Goal: Communication & Community: Answer question/provide support

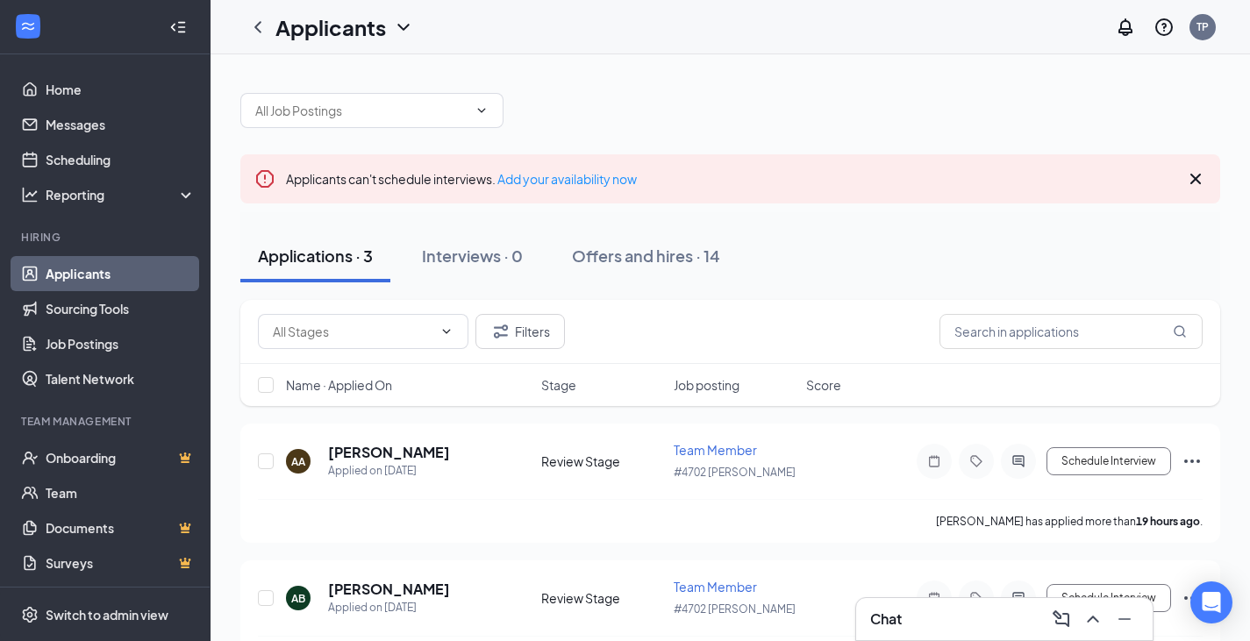
click at [87, 261] on link "Applicants" at bounding box center [121, 273] width 150 height 35
click at [623, 263] on div "Offers and hires · 14" at bounding box center [646, 256] width 148 height 22
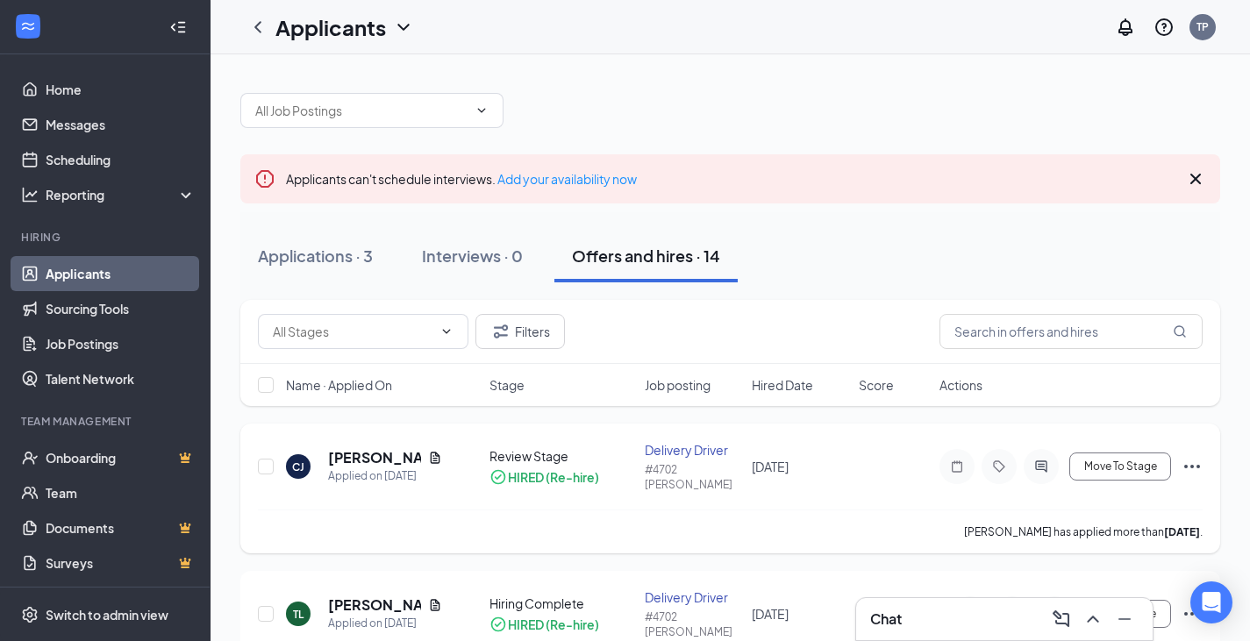
scroll to position [88, 0]
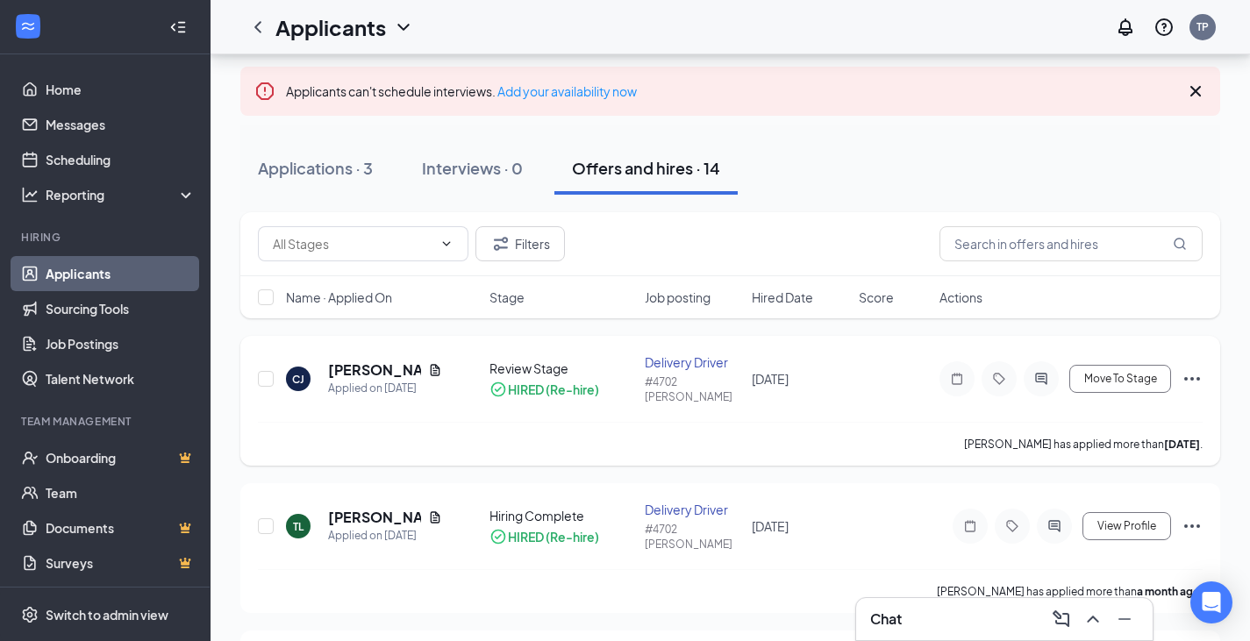
click at [1188, 376] on icon "Ellipses" at bounding box center [1192, 378] width 21 height 21
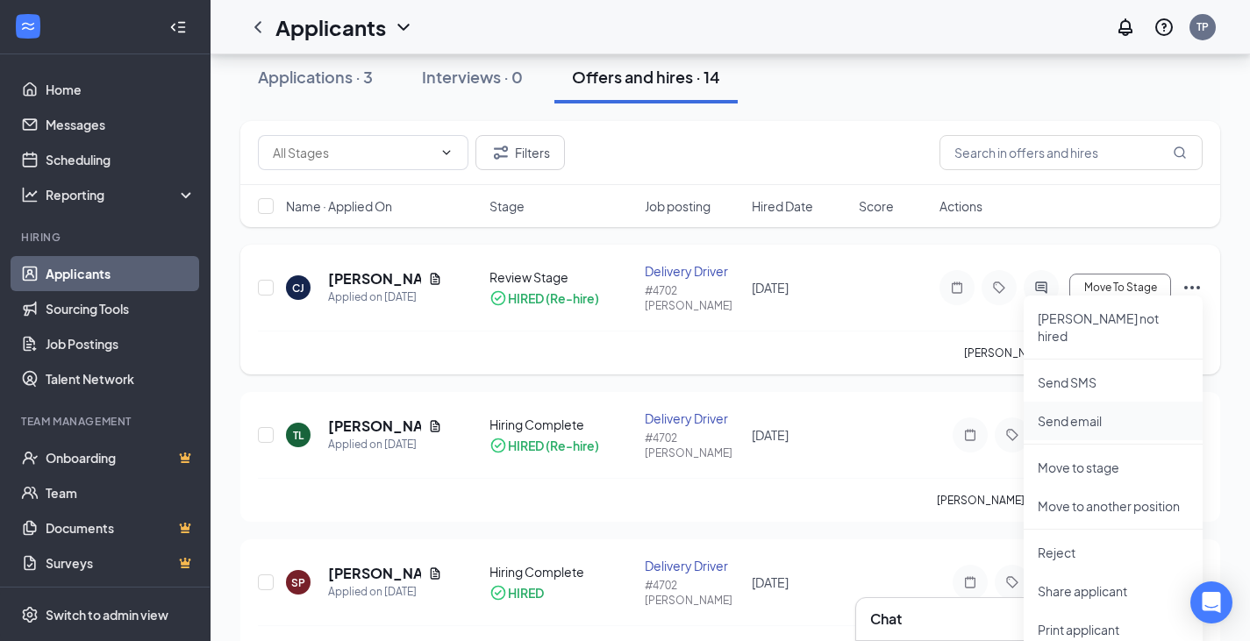
scroll to position [263, 0]
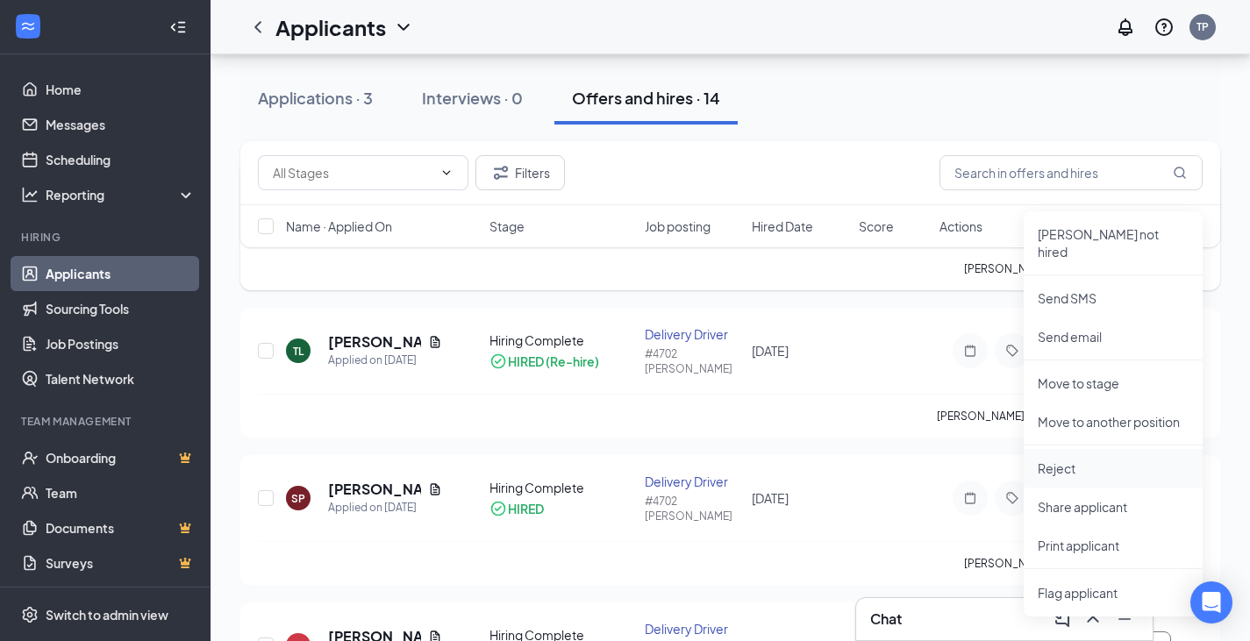
click at [1073, 460] on p "Reject" at bounding box center [1113, 469] width 151 height 18
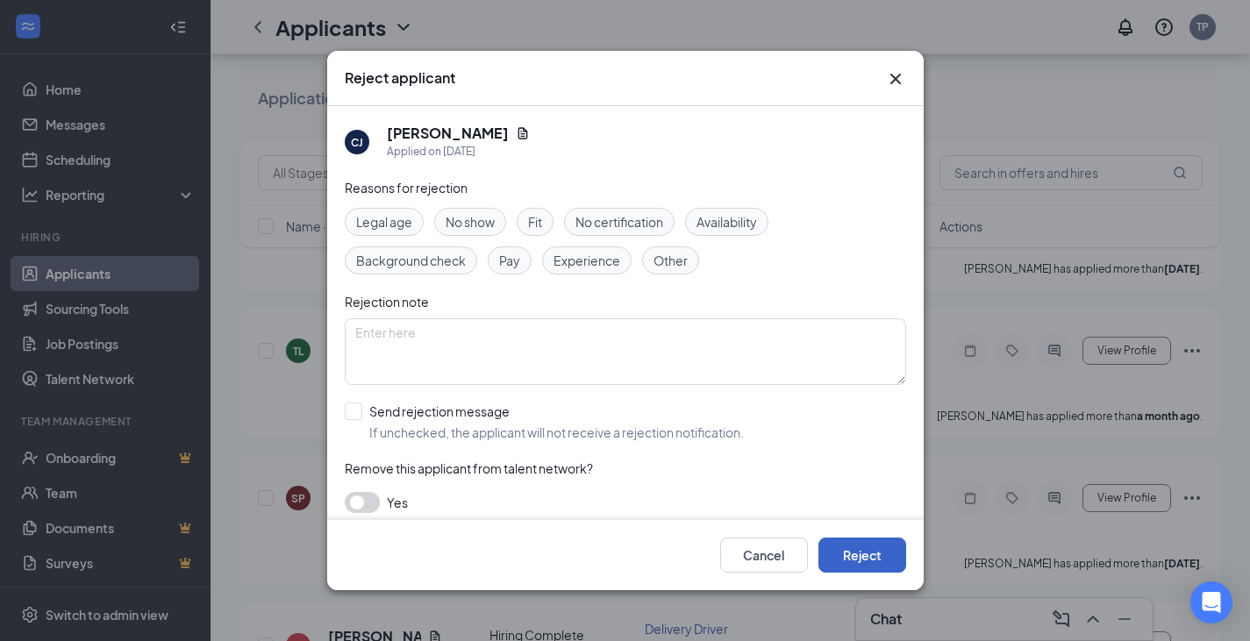
click at [889, 554] on button "Reject" at bounding box center [862, 555] width 88 height 35
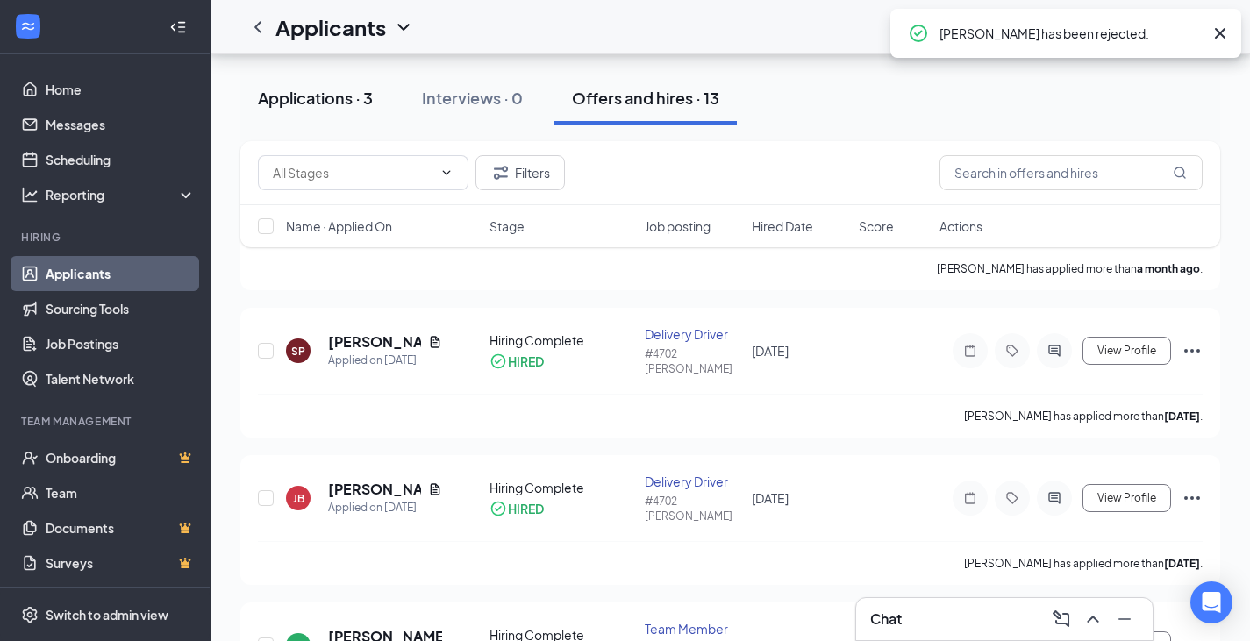
click at [316, 81] on button "Applications · 3" at bounding box center [315, 98] width 150 height 53
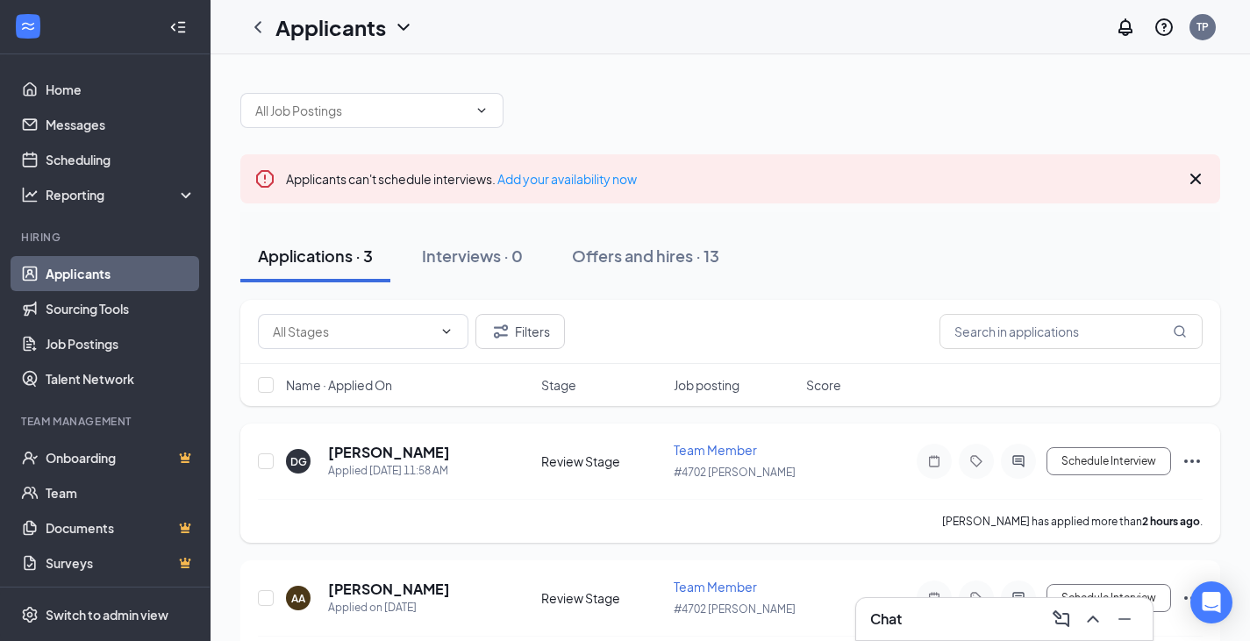
click at [1185, 454] on icon "Ellipses" at bounding box center [1192, 461] width 21 height 21
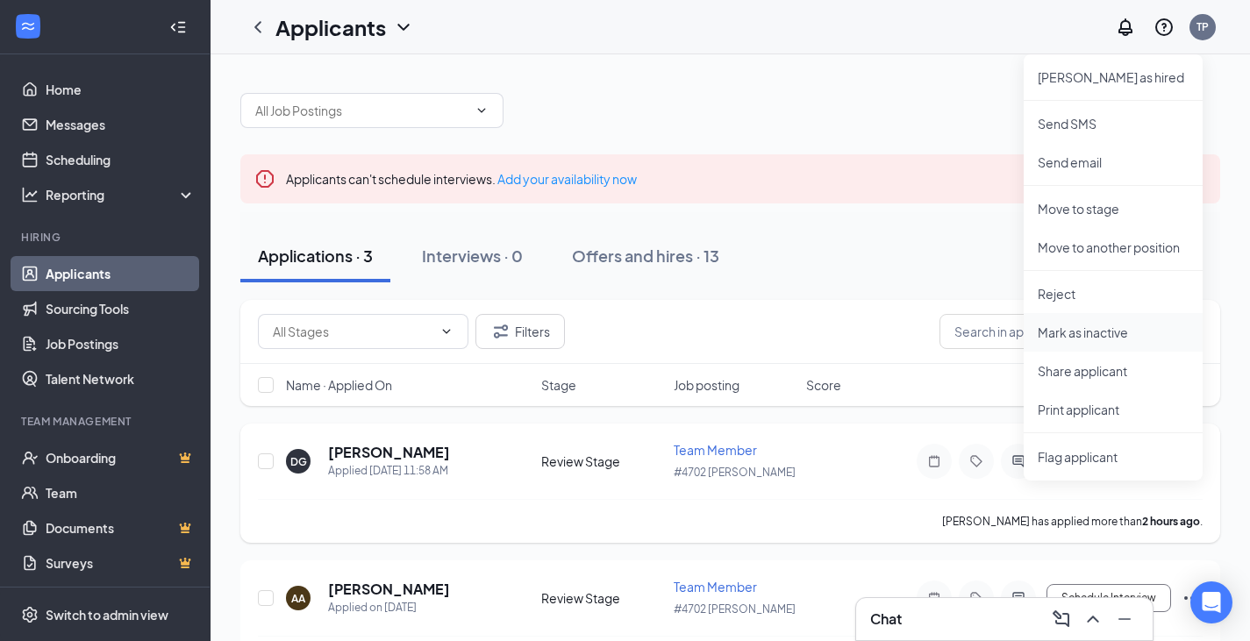
click at [1103, 336] on p "Mark as inactive" at bounding box center [1113, 333] width 151 height 18
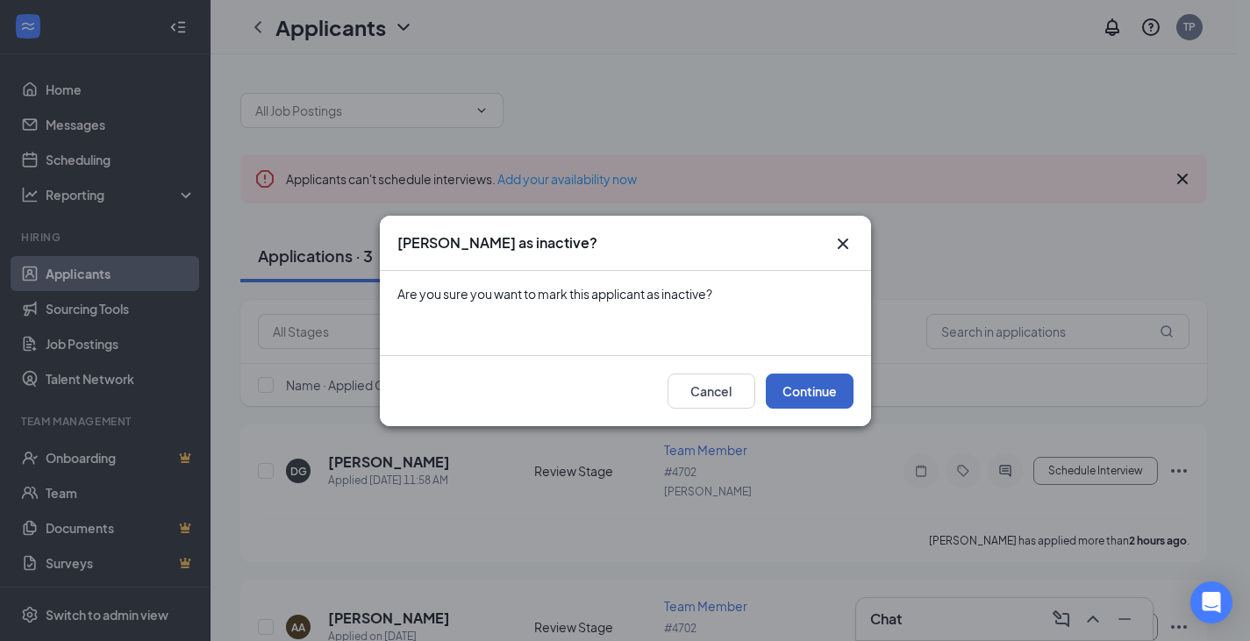
click at [832, 397] on button "Continue" at bounding box center [810, 391] width 88 height 35
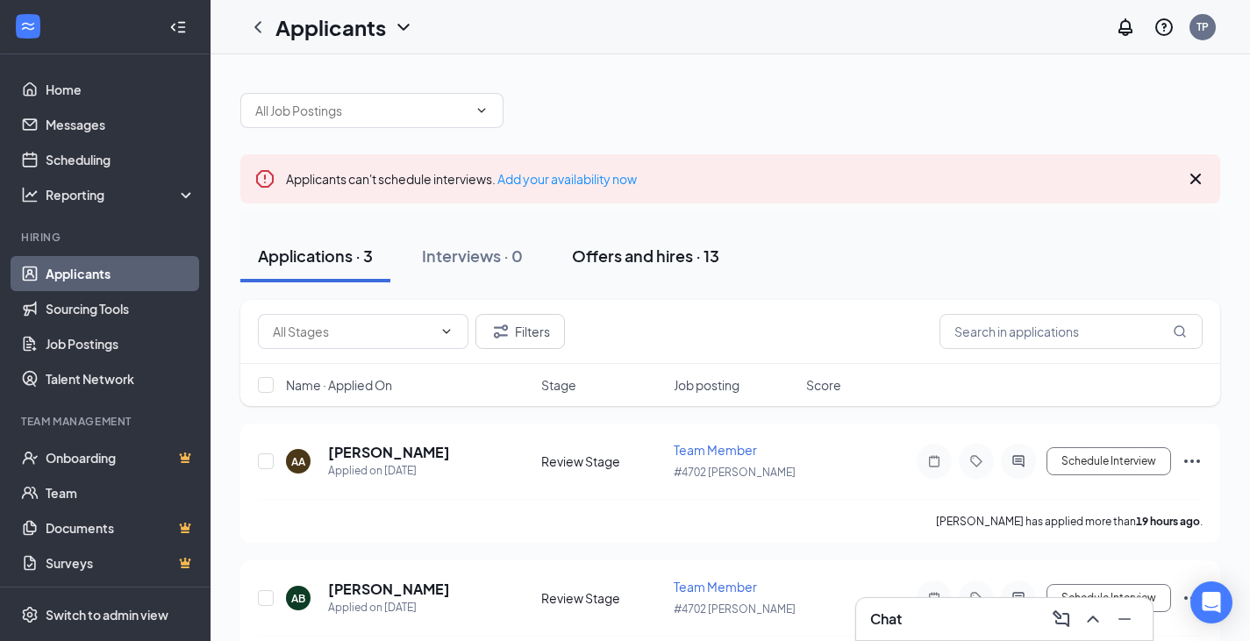
click at [693, 251] on div "Offers and hires · 13" at bounding box center [645, 256] width 147 height 22
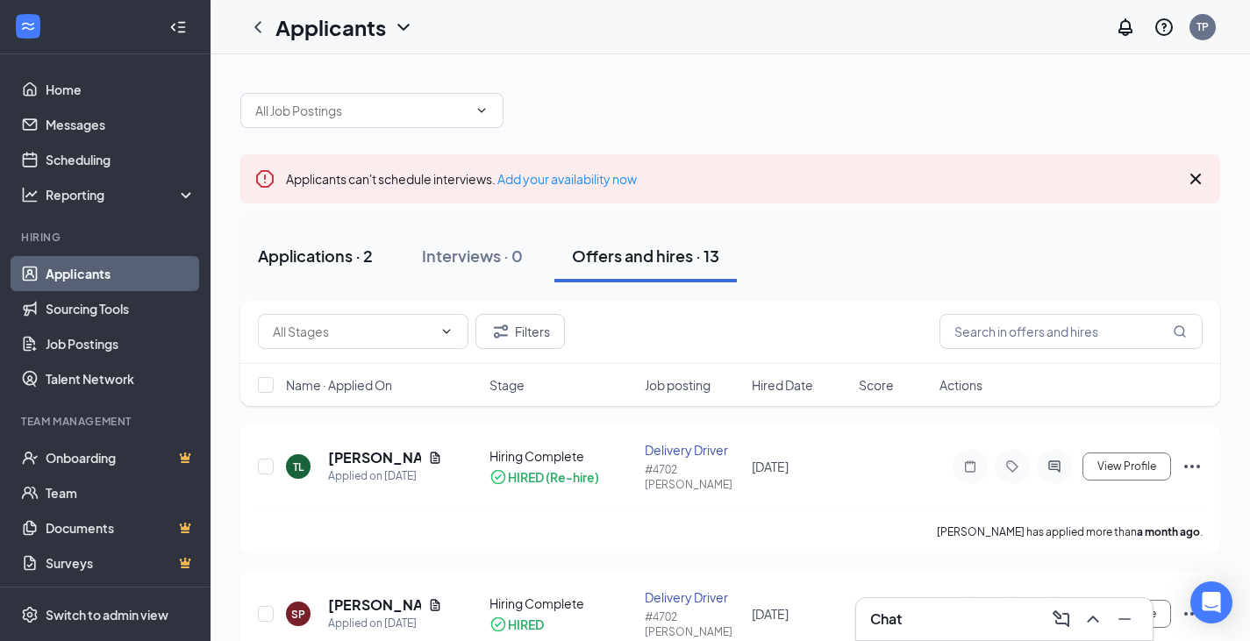
click at [329, 275] on button "Applications · 2" at bounding box center [315, 256] width 150 height 53
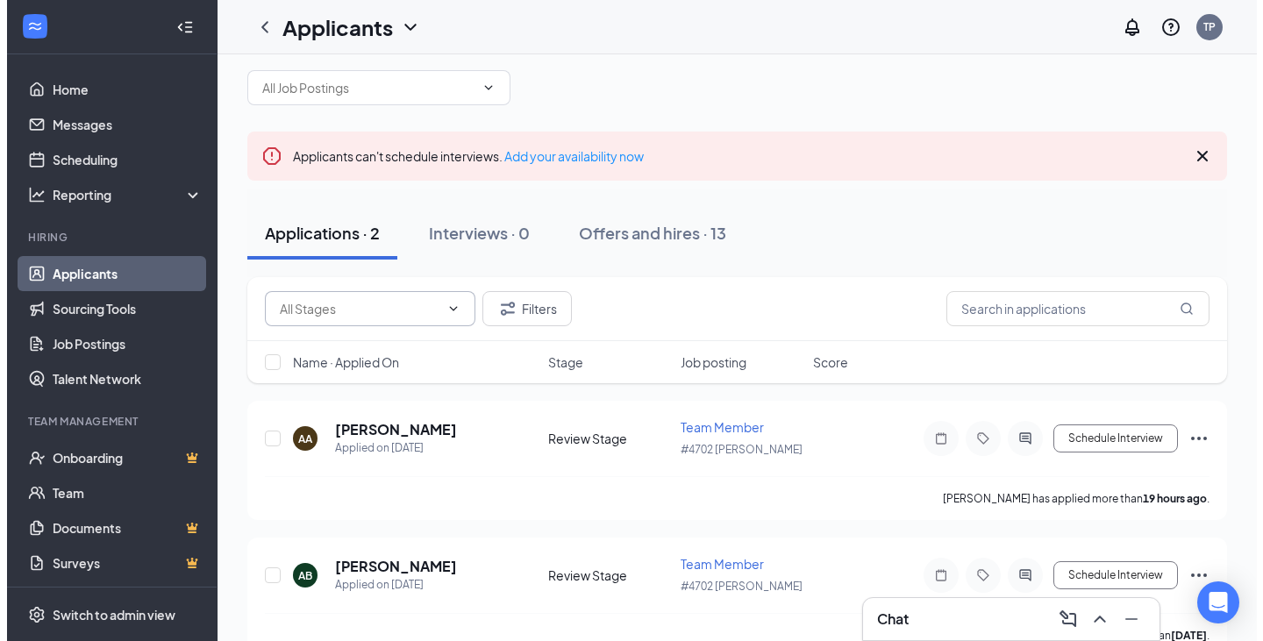
scroll to position [60, 0]
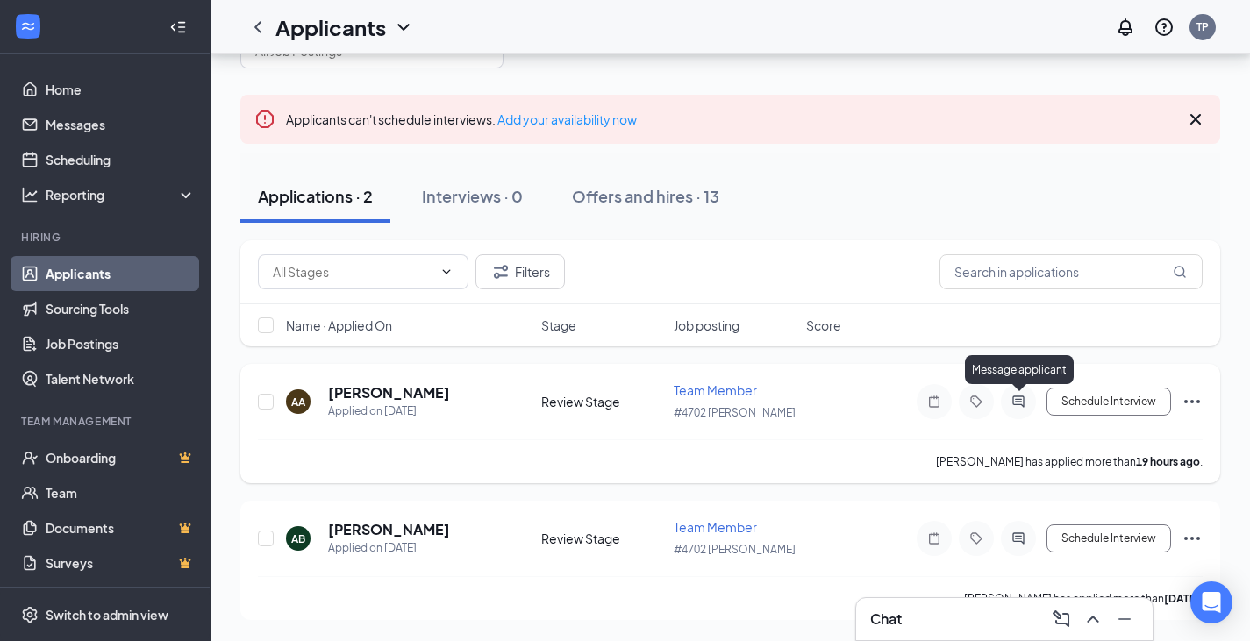
click at [1022, 406] on icon "ActiveChat" at bounding box center [1018, 402] width 21 height 14
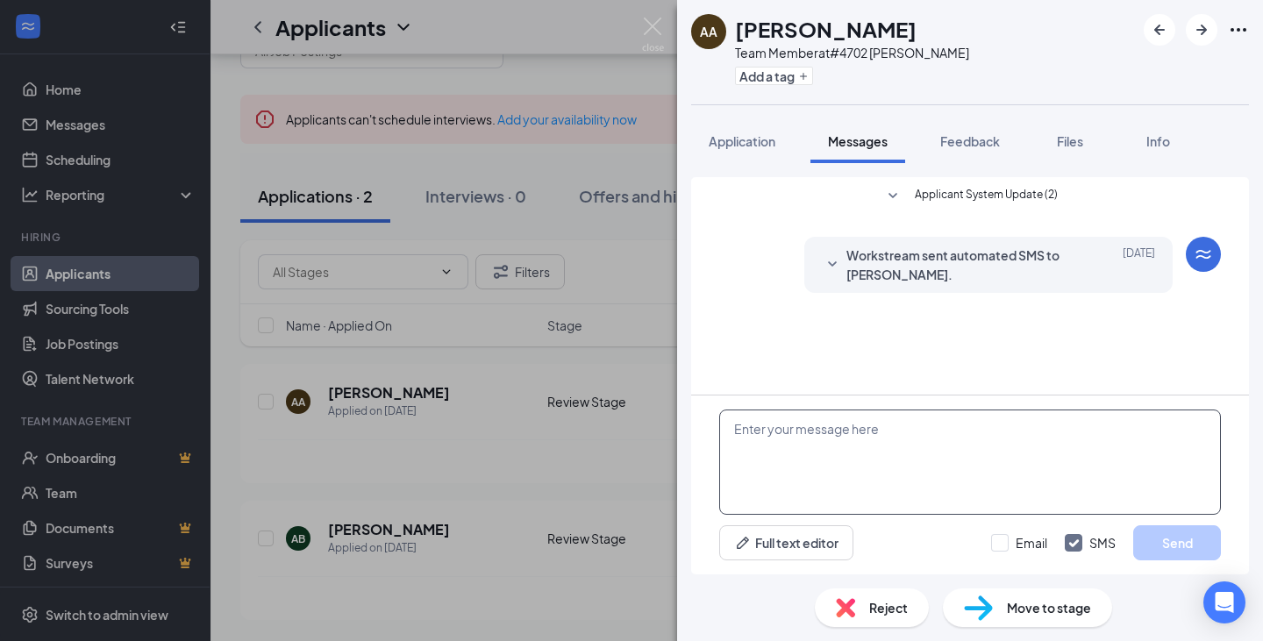
click at [933, 482] on textarea at bounding box center [970, 462] width 502 height 105
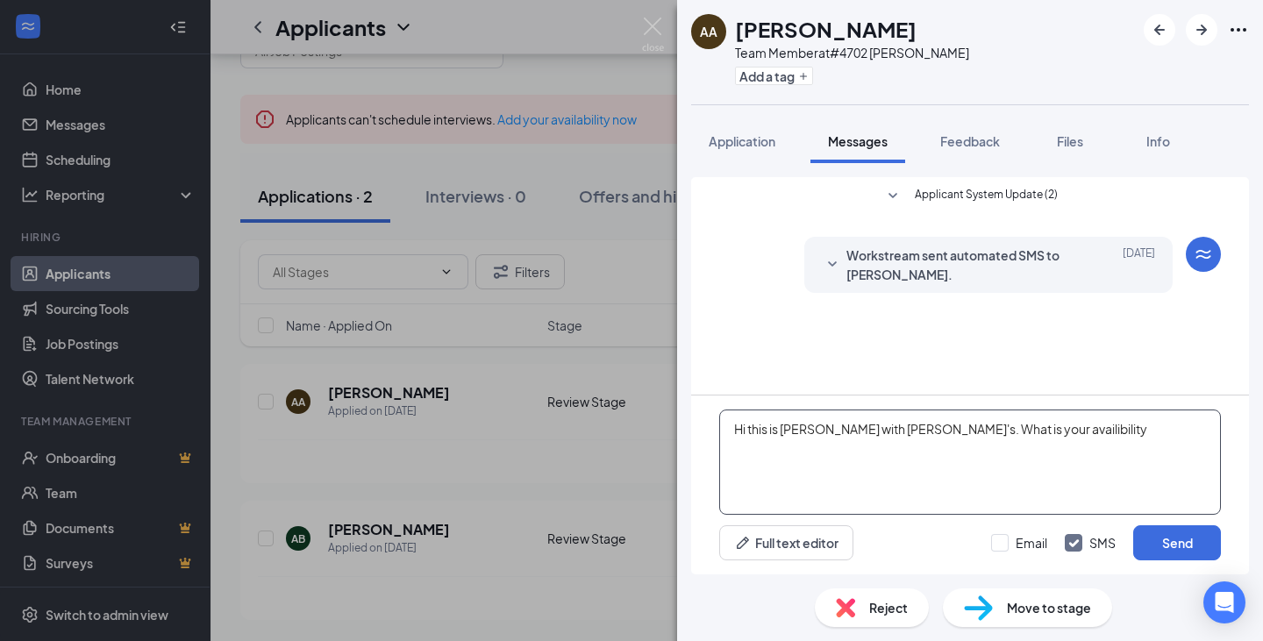
click at [1004, 432] on textarea "Hi this is Tim with Jimmy John's. What is your availibility" at bounding box center [970, 462] width 502 height 105
click at [1013, 431] on textarea "Hi this is Tim with Jimmy John's. What is your availibility" at bounding box center [970, 462] width 502 height 105
click at [1003, 418] on textarea "Hi this is Tim with Jimmy John's. What is your availability" at bounding box center [970, 462] width 502 height 105
click at [1130, 440] on textarea "Hi this is Tim with Jimmy John's. What is your availability" at bounding box center [970, 462] width 502 height 105
type textarea "Hi this is Tim with Jimmy John's. What is your availability look like?"
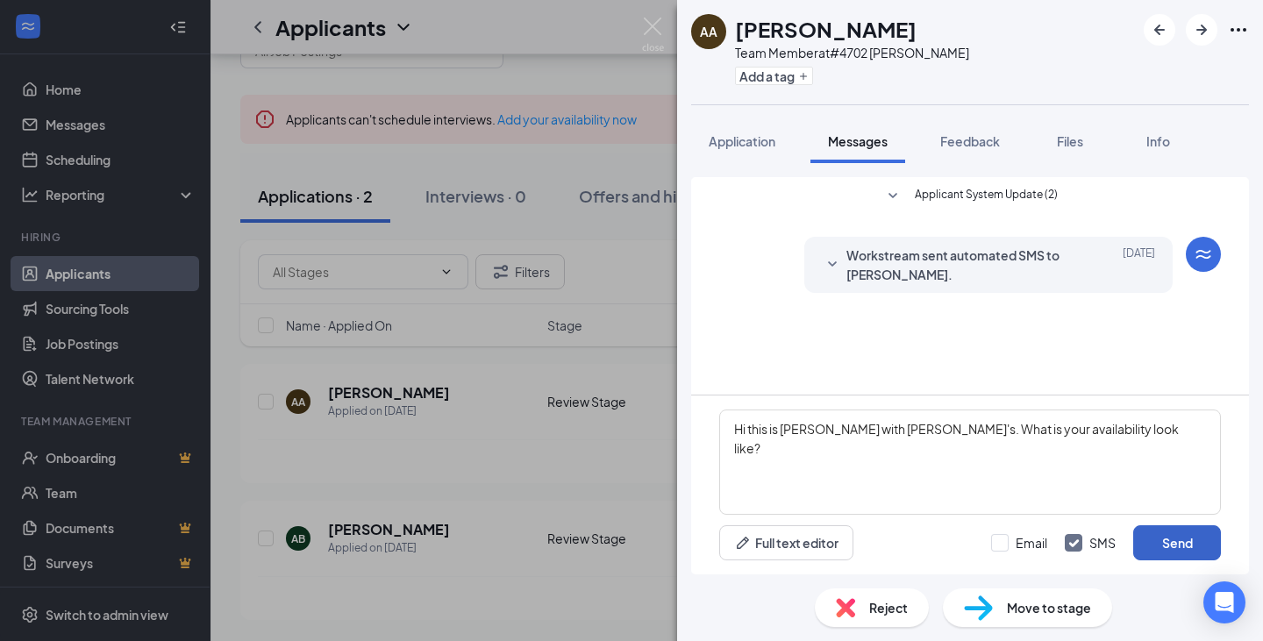
click at [1209, 547] on button "Send" at bounding box center [1177, 542] width 88 height 35
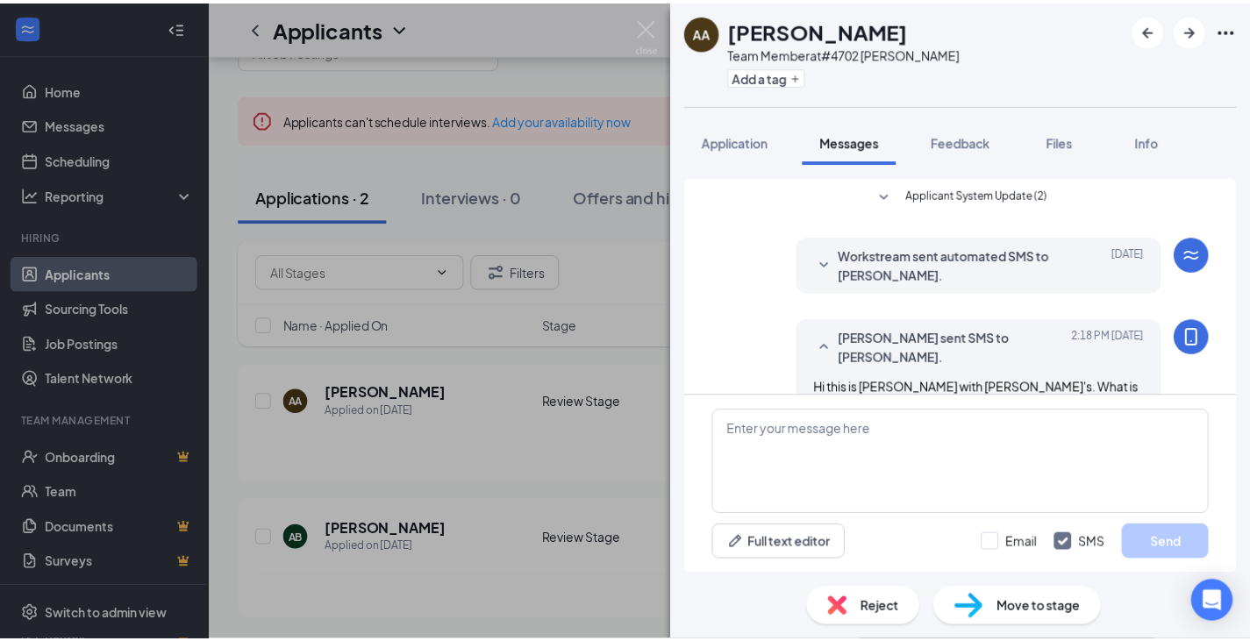
scroll to position [30, 0]
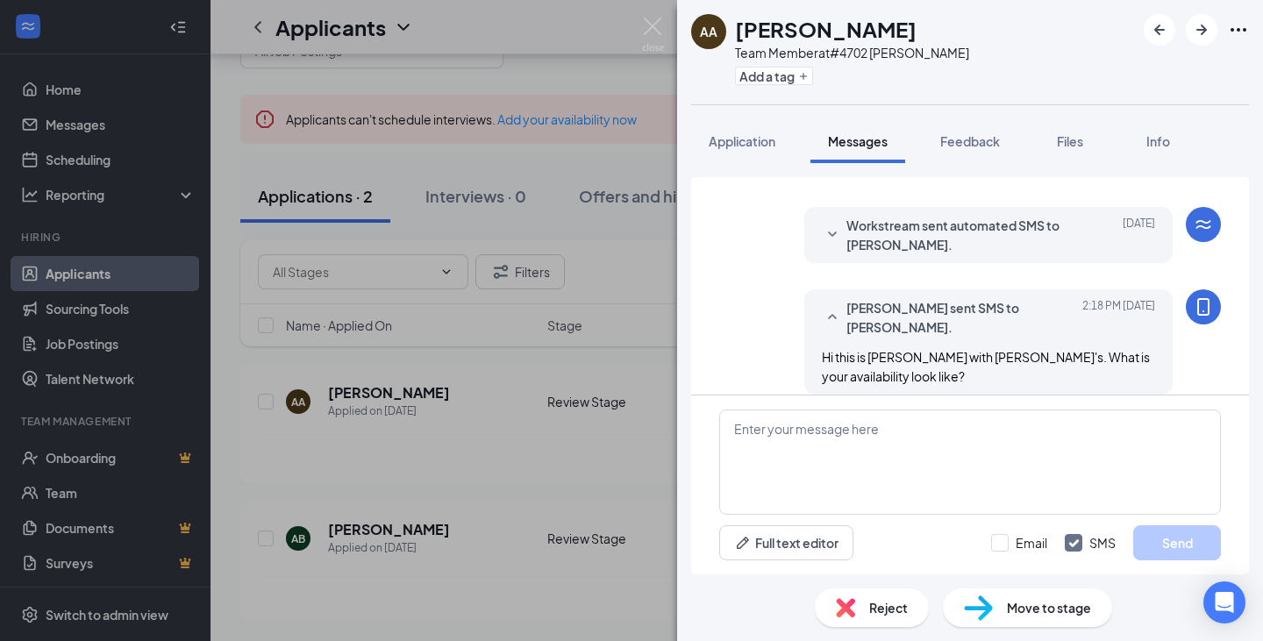
click at [566, 325] on div "AA Anthony Anaya Team Member at #4702 Melissa Add a tag Application Messages Fe…" at bounding box center [631, 320] width 1263 height 641
